Goal: Find specific page/section: Find specific page/section

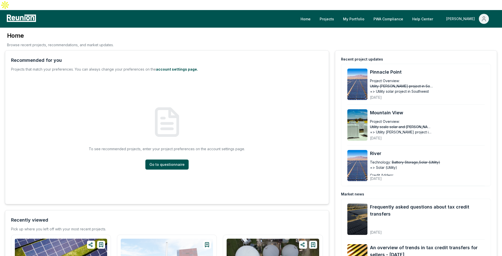
click at [467, 14] on div "[PERSON_NAME]" at bounding box center [461, 19] width 31 height 10
click at [466, 34] on p "Admin Portal" at bounding box center [474, 37] width 21 height 6
